Goal: Information Seeking & Learning: Learn about a topic

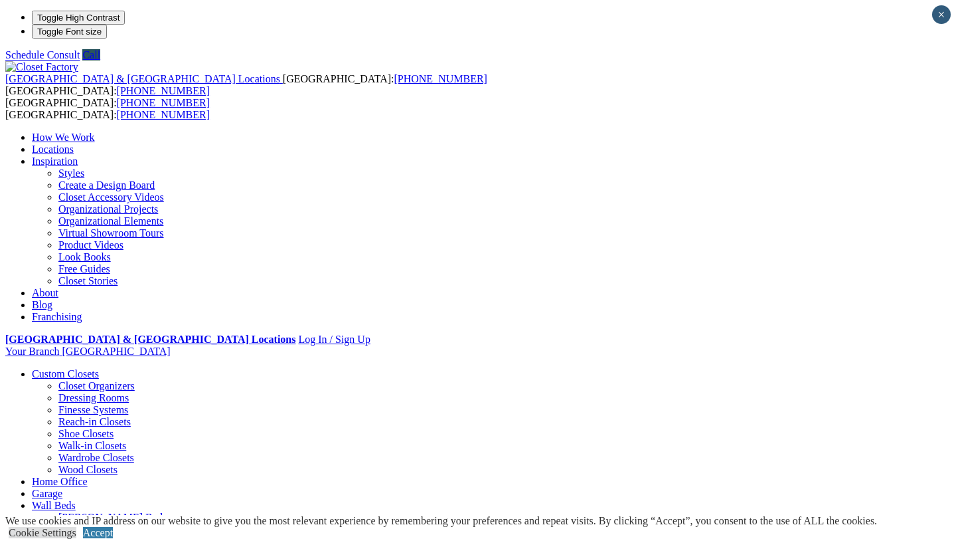
scroll to position [2, 0]
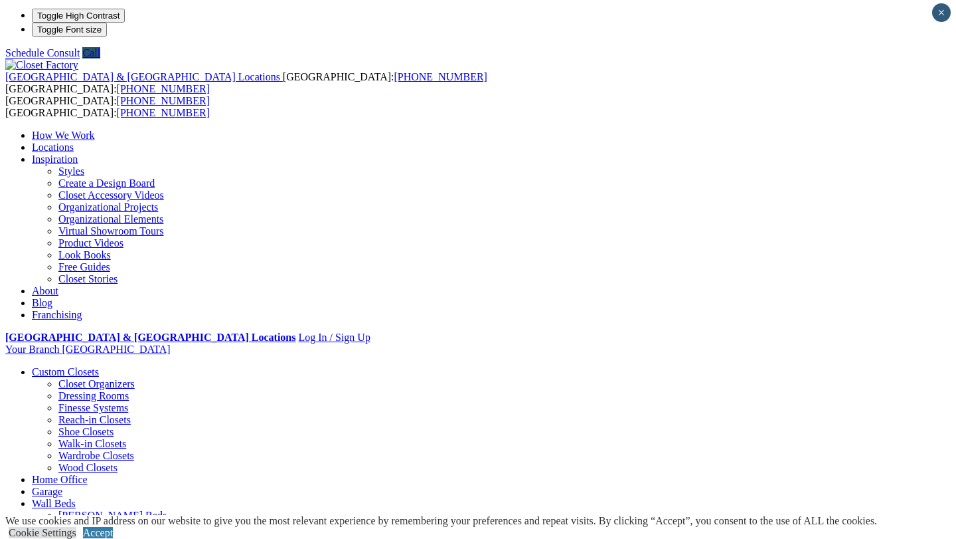
click at [97, 450] on link "Wardrobe Closets" at bounding box center [96, 455] width 76 height 11
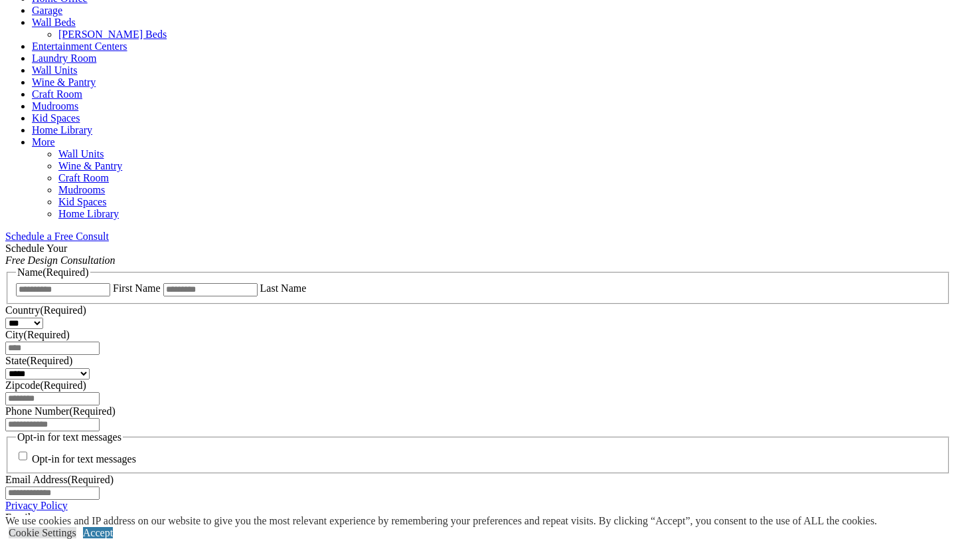
scroll to position [673, 0]
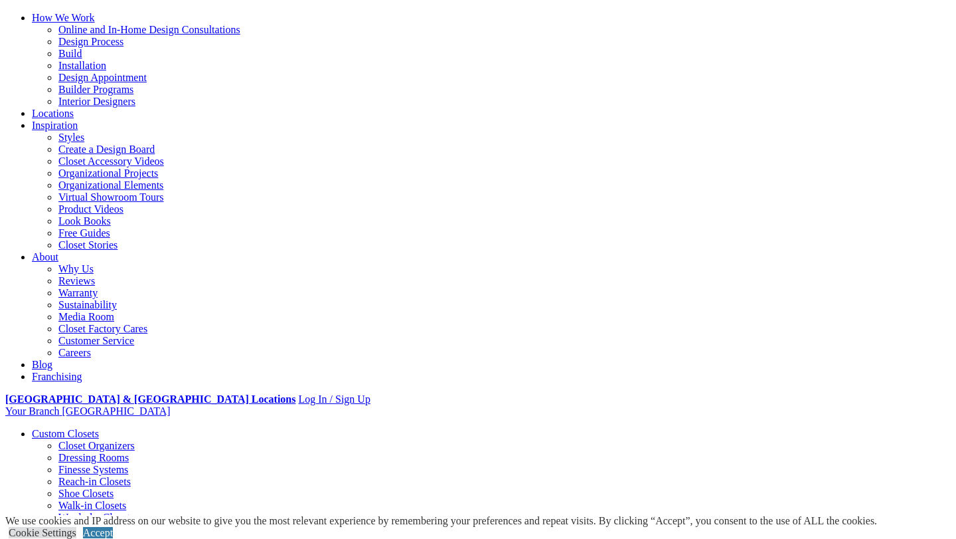
scroll to position [299, 0]
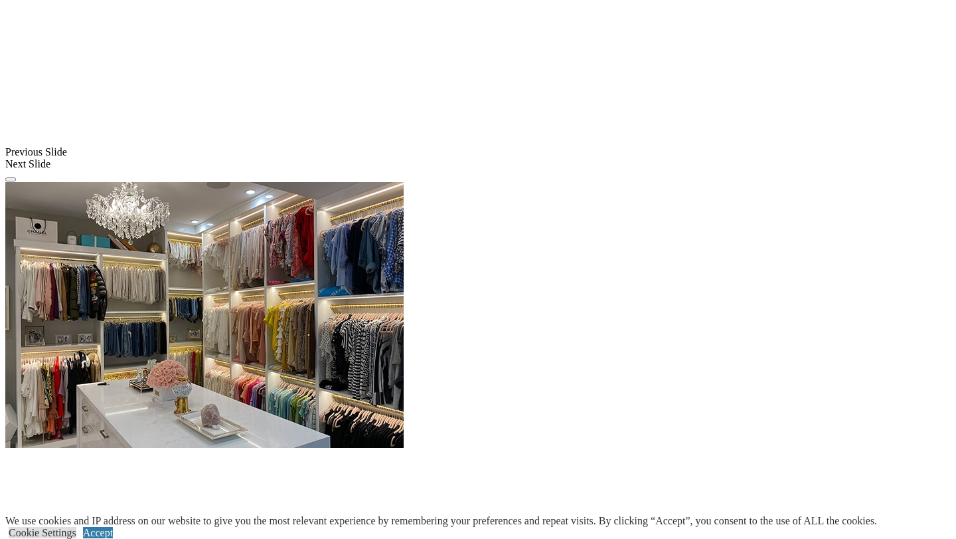
scroll to position [1485, 0]
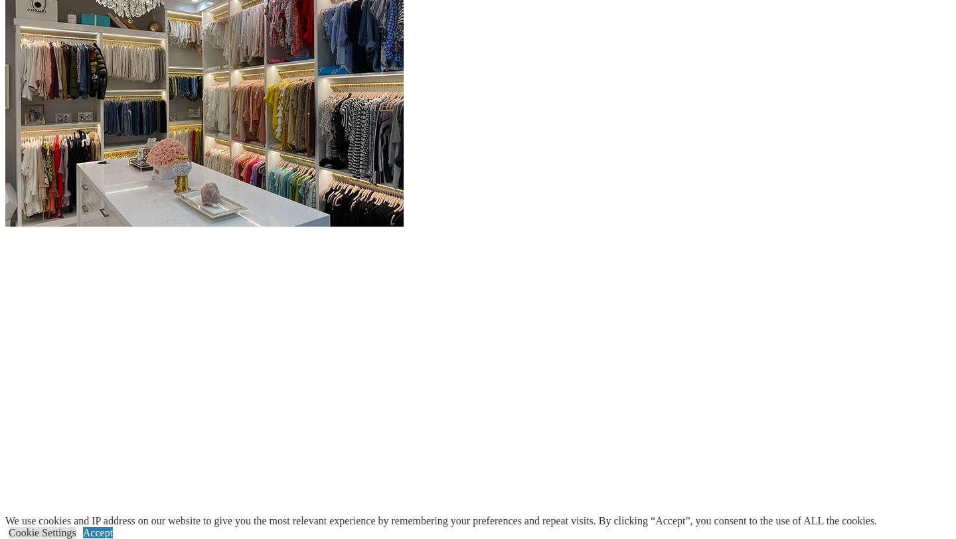
scroll to position [887, 0]
